Goal: Task Accomplishment & Management: Manage account settings

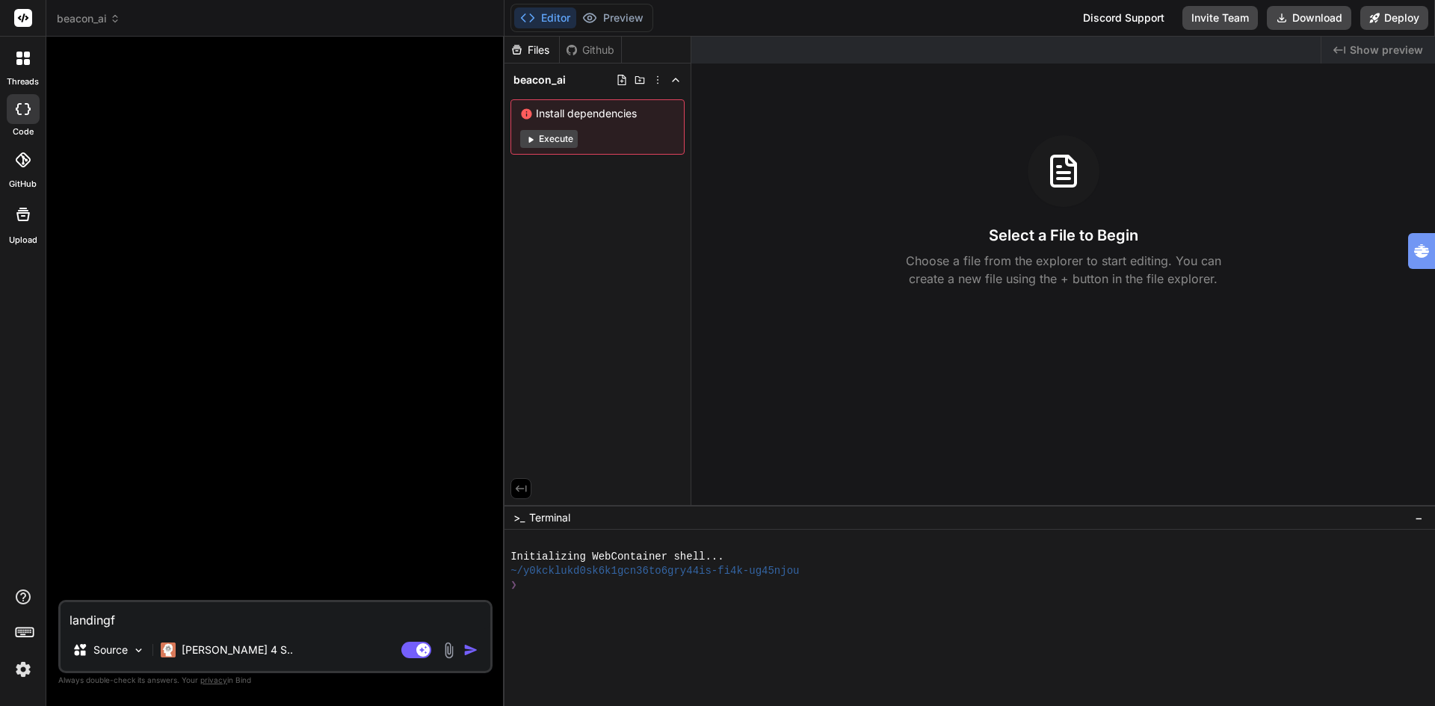
click at [28, 672] on img at bounding box center [22, 669] width 25 height 25
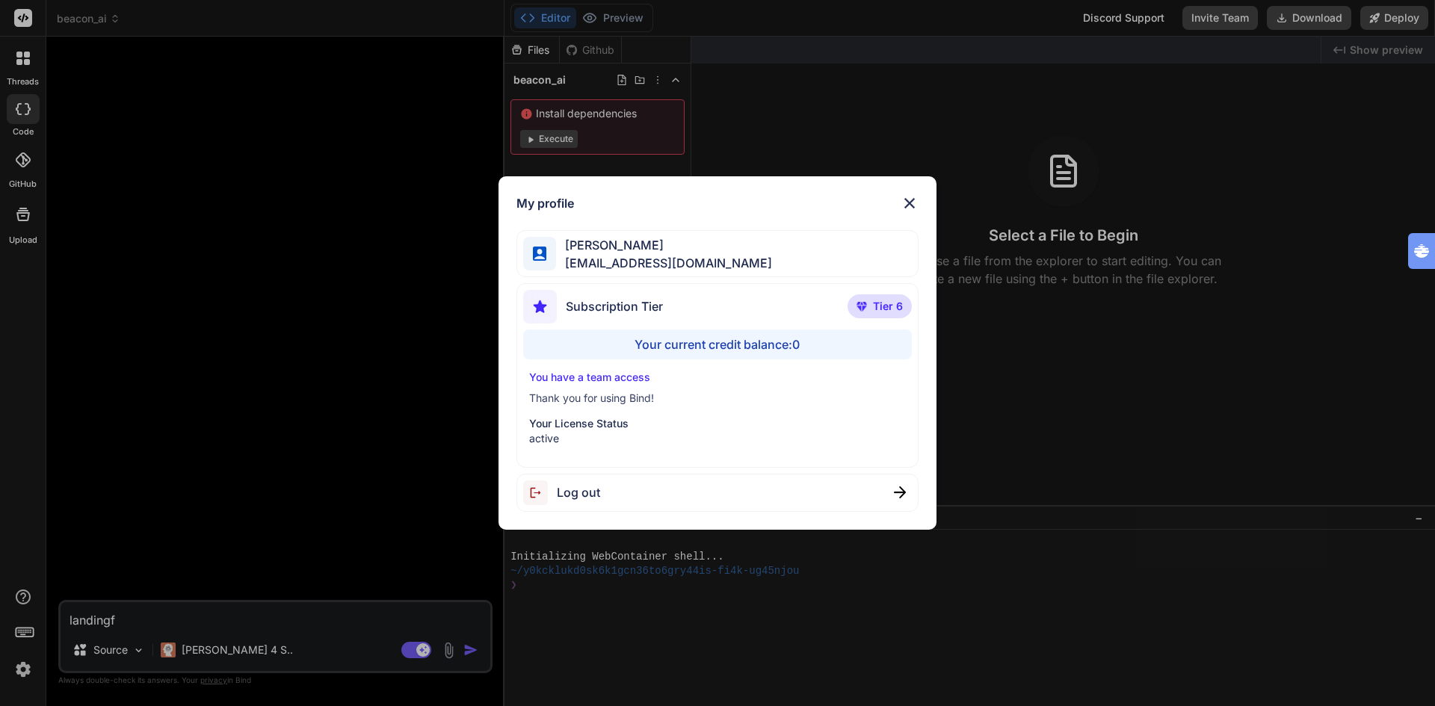
click at [589, 493] on span "Log out" at bounding box center [578, 493] width 43 height 18
type textarea "x"
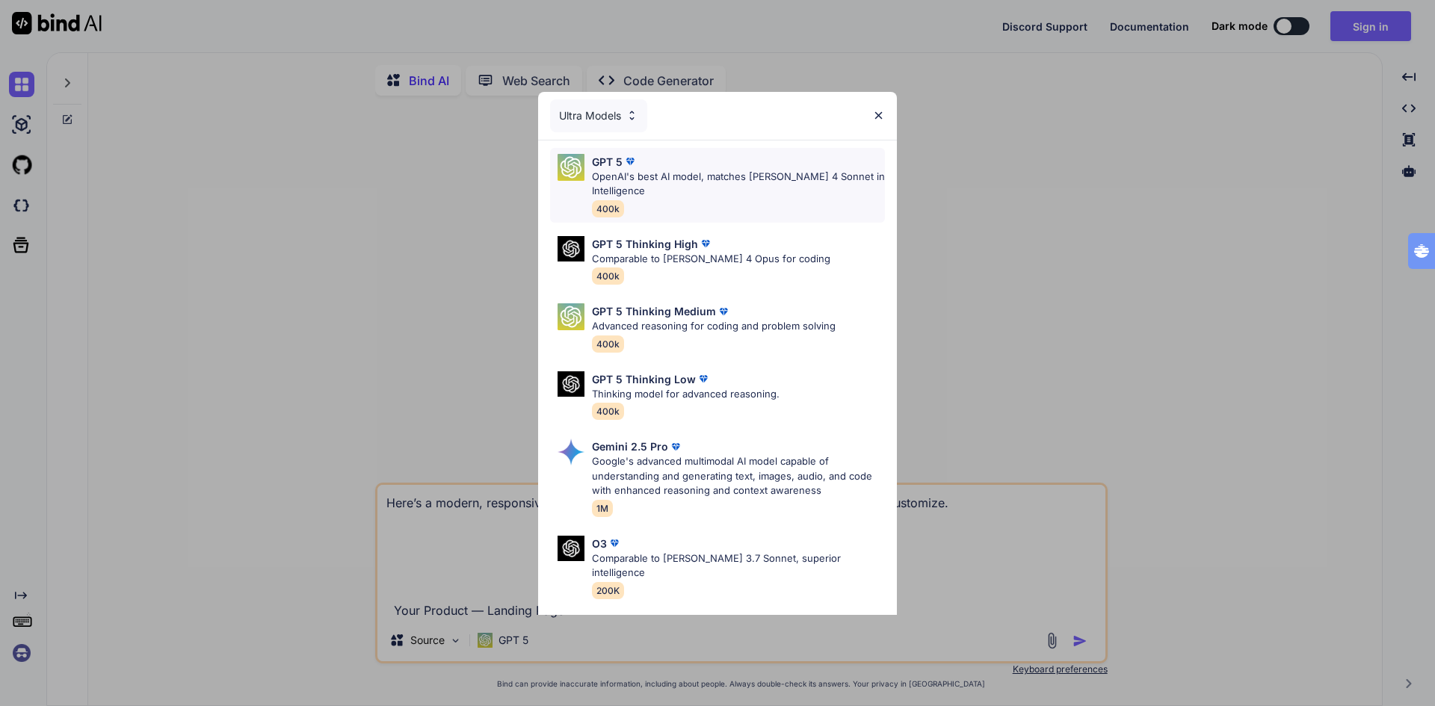
click at [645, 186] on p "OpenAI's best AI model, matches [PERSON_NAME] 4 Sonnet in Intelligence" at bounding box center [738, 184] width 293 height 29
click at [645, 186] on div "Ultra Models GPT 5 OpenAI's best AI model, matches [PERSON_NAME] 4 Sonnet in In…" at bounding box center [717, 416] width 359 height 648
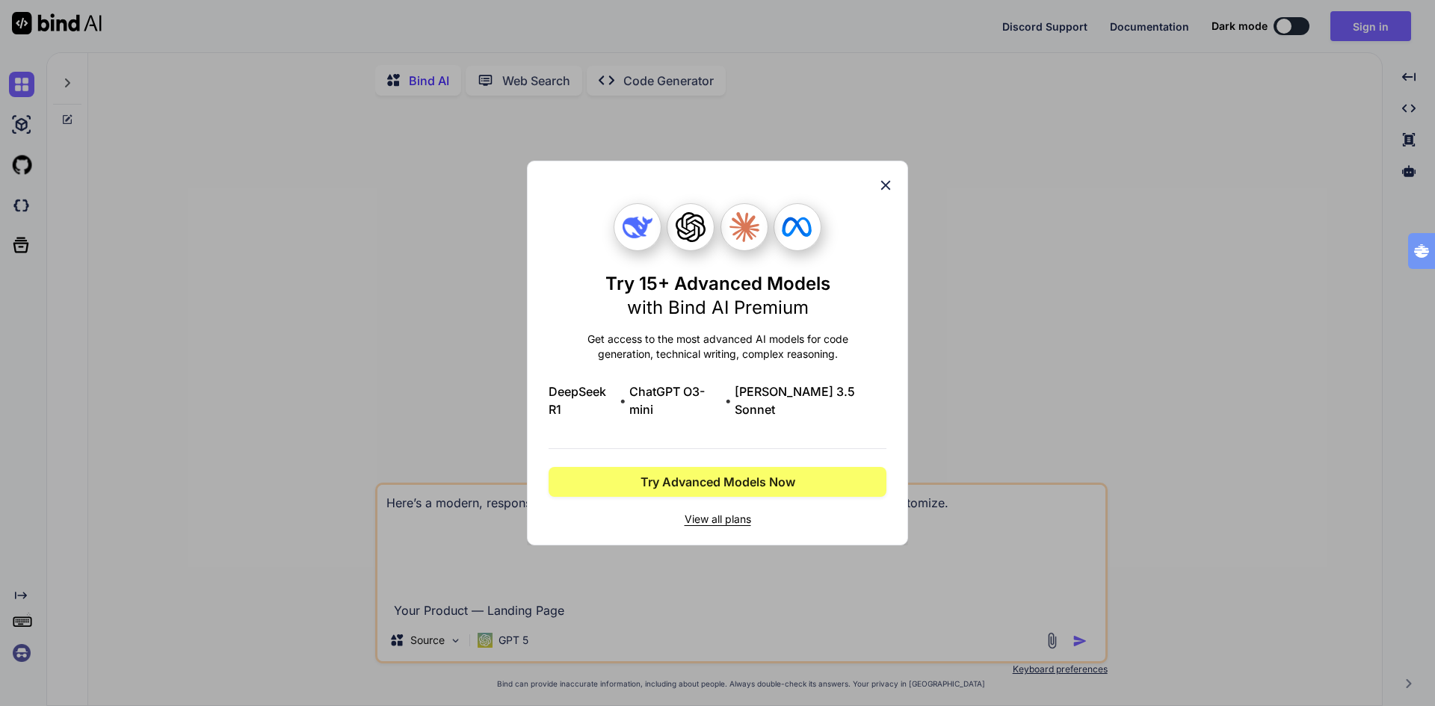
type textarea "x"
click at [1383, 23] on div "Try 15+ Advanced Models with Bind AI Premium Get access to the most advanced AI…" at bounding box center [717, 353] width 1435 height 706
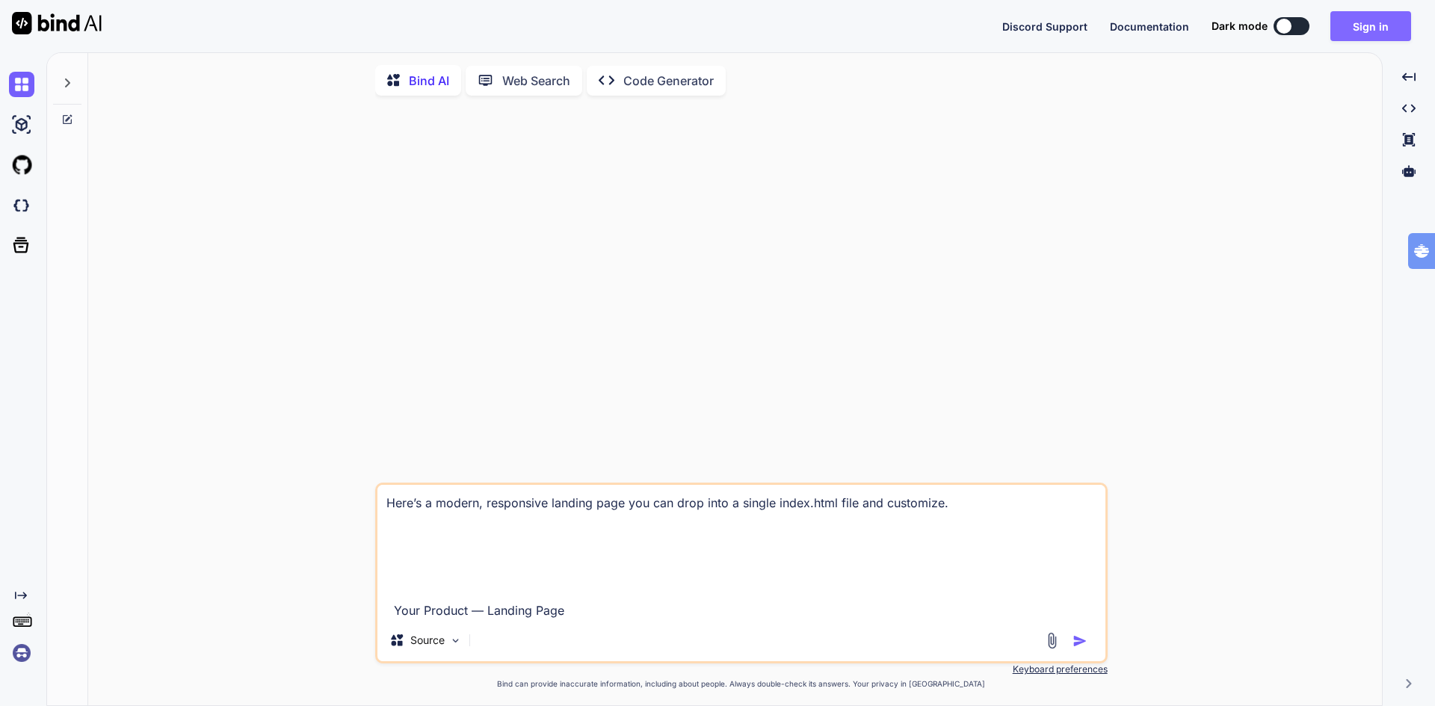
click at [1368, 31] on button "Sign in" at bounding box center [1371, 26] width 81 height 30
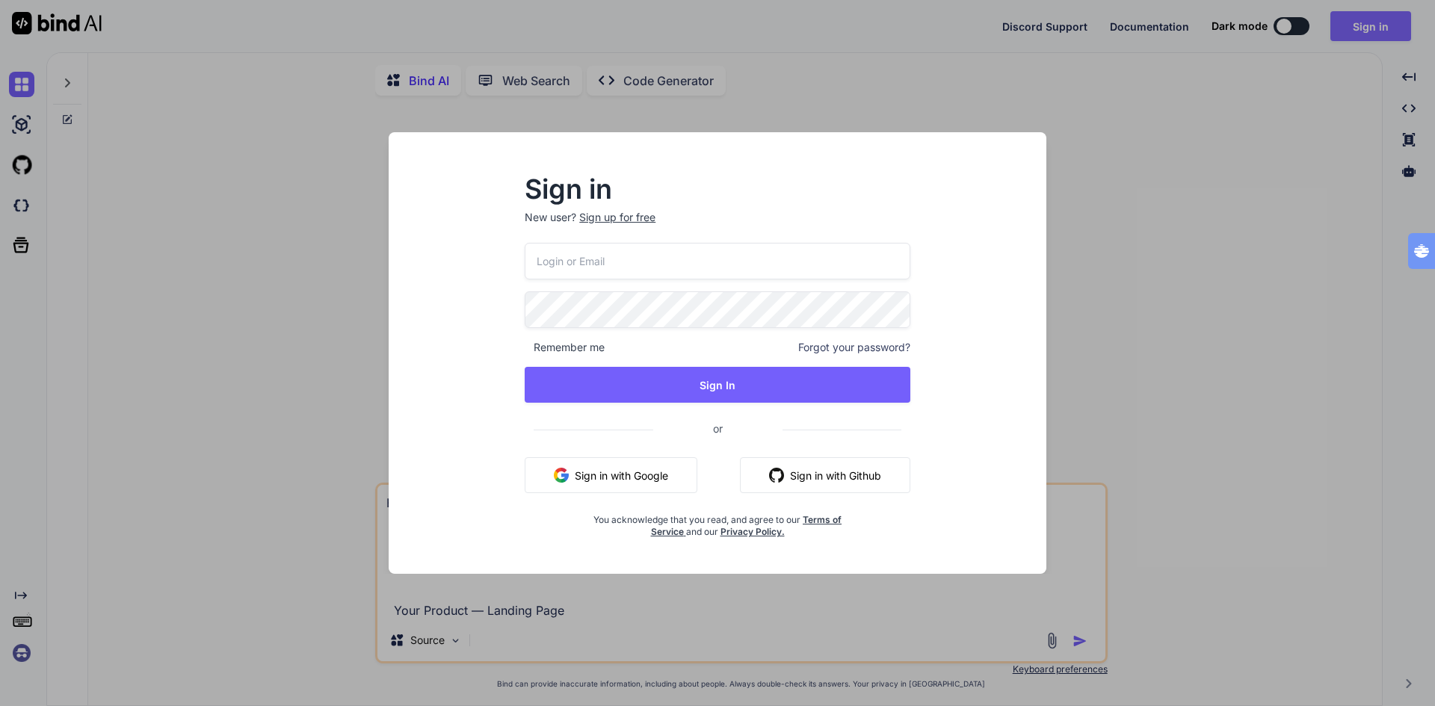
type input "tognolli@kpnmail"
click at [641, 473] on button "Sign in with Google" at bounding box center [611, 476] width 173 height 36
click at [179, 304] on div "Sign in New user? Sign up for free [PERSON_NAME]@kpnmail Remember me Forgot you…" at bounding box center [717, 353] width 1435 height 706
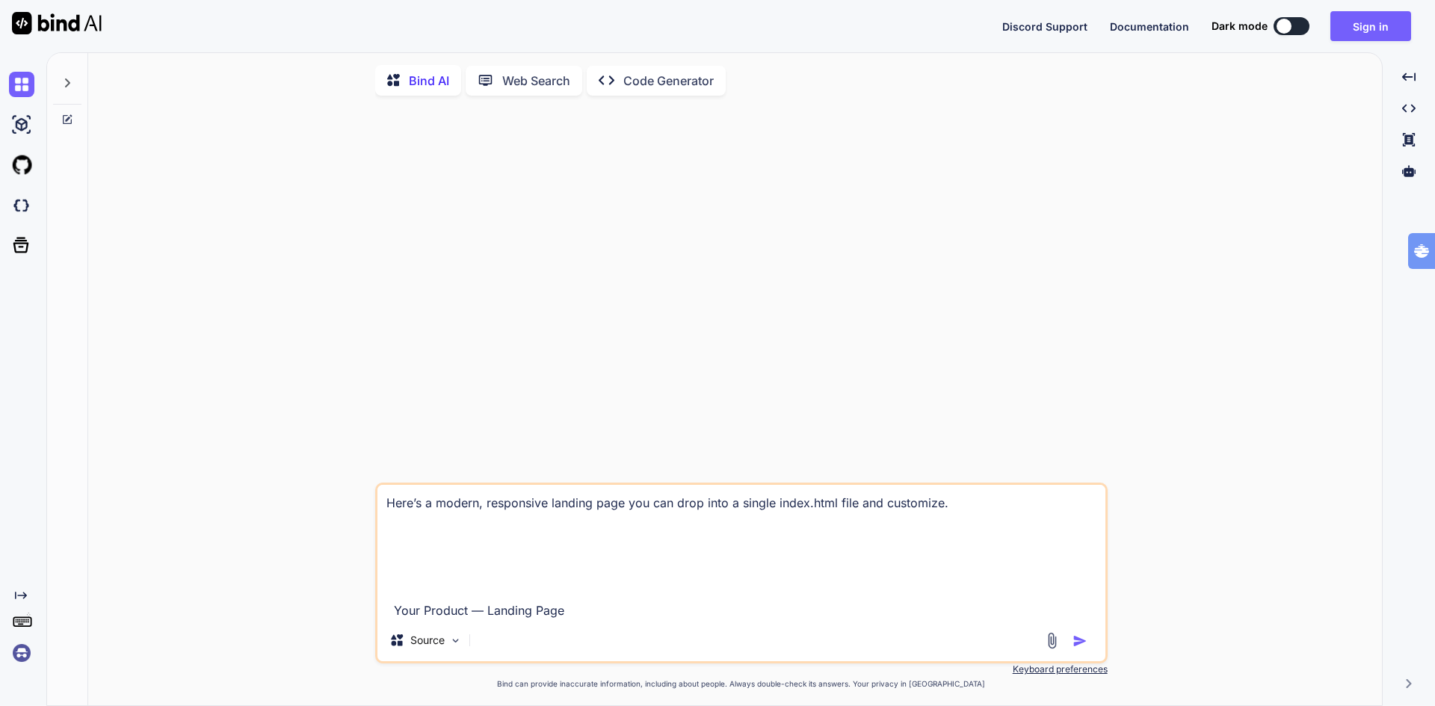
click at [25, 659] on img at bounding box center [21, 653] width 25 height 25
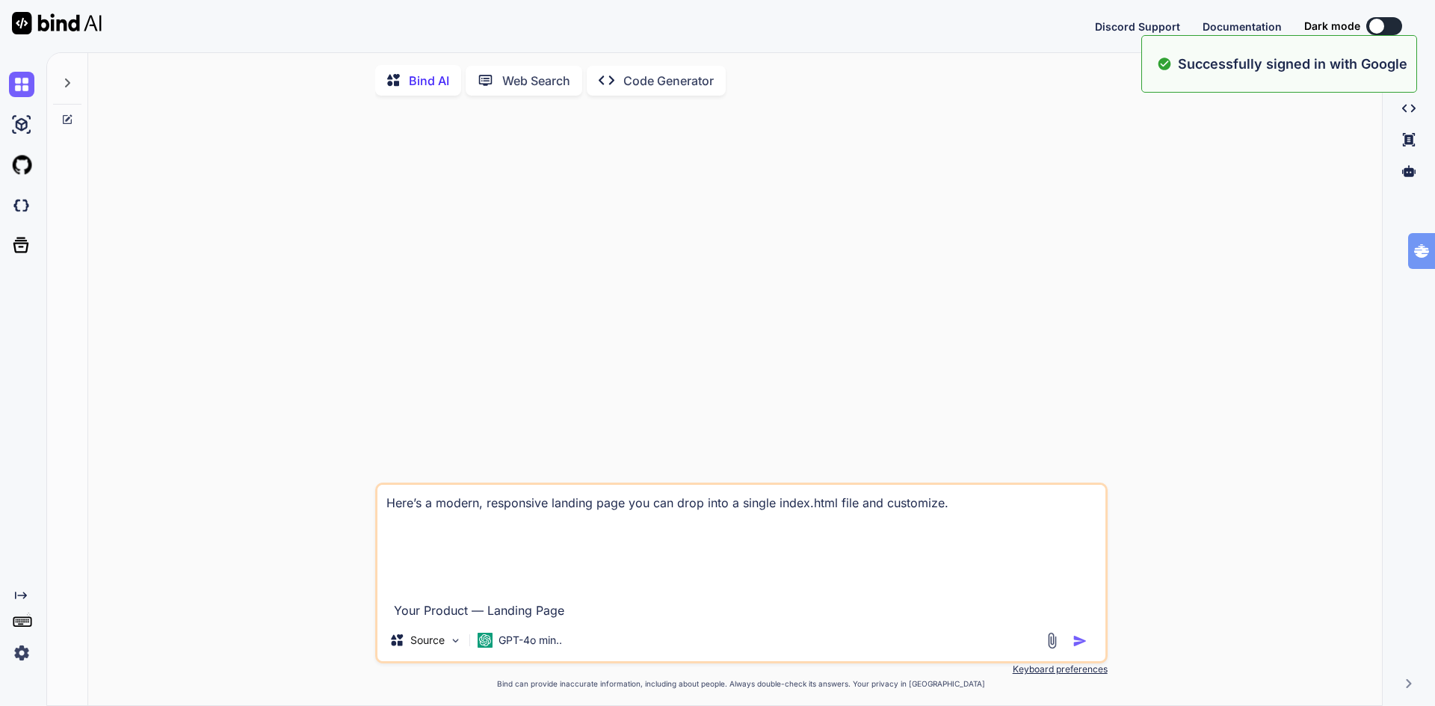
click at [14, 656] on img at bounding box center [21, 653] width 25 height 25
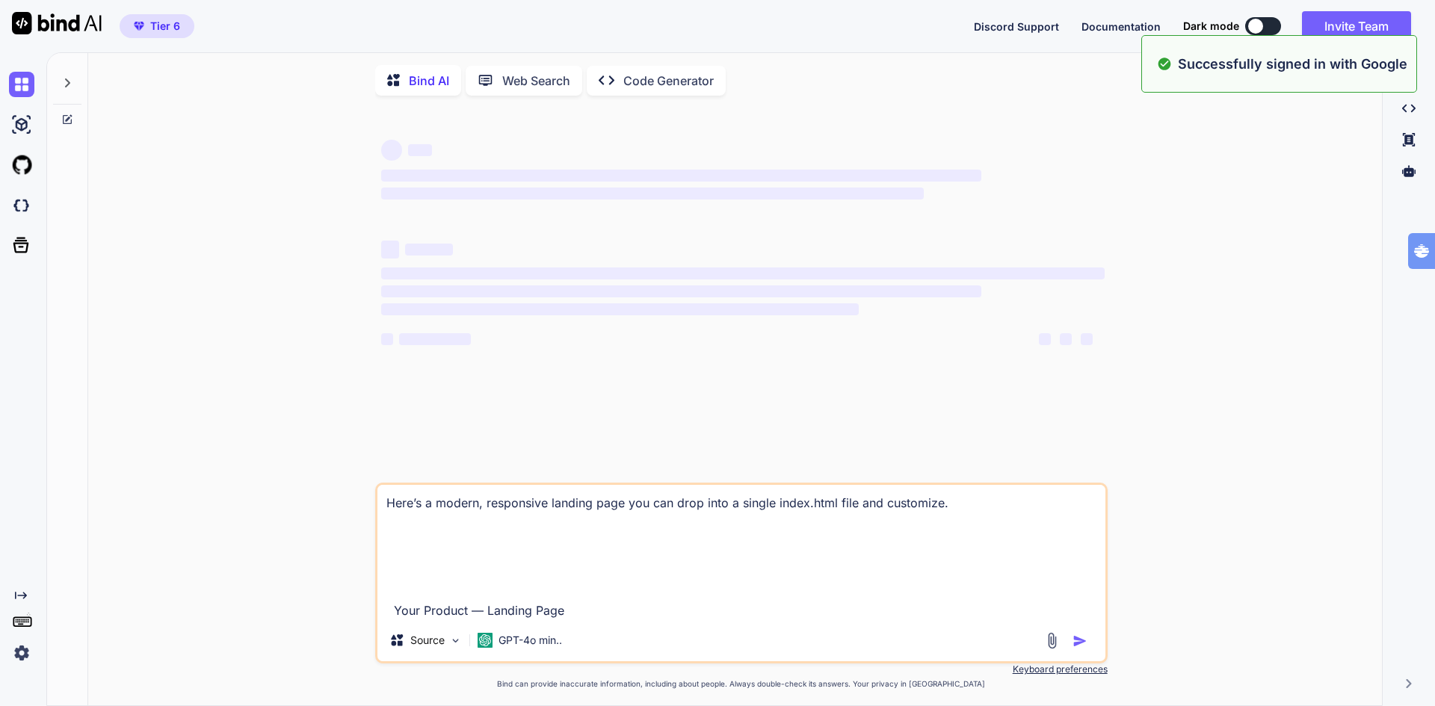
click at [14, 656] on img at bounding box center [21, 653] width 25 height 25
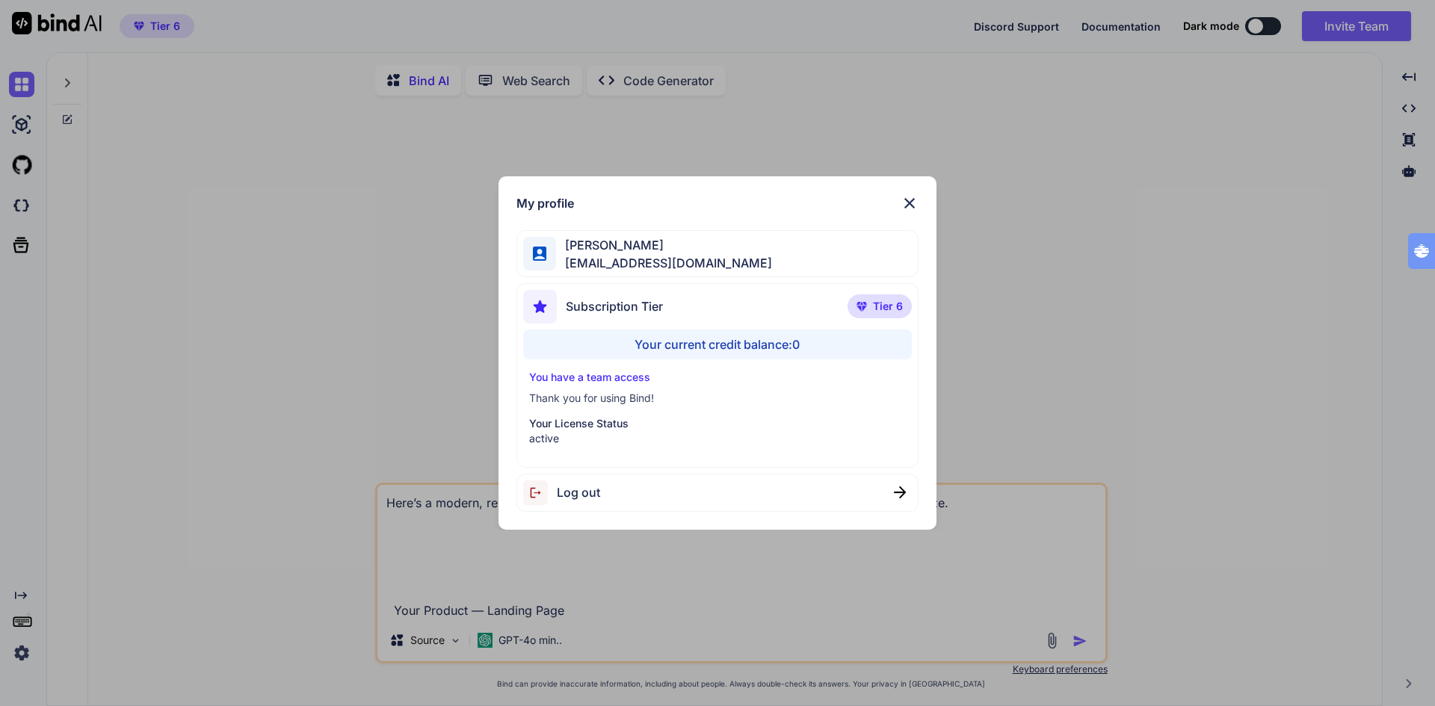
click at [14, 656] on div "My profile [PERSON_NAME] [EMAIL_ADDRESS][DOMAIN_NAME] Subscription Tier Tier 6 …" at bounding box center [717, 353] width 1435 height 706
